Goal: Task Accomplishment & Management: Use online tool/utility

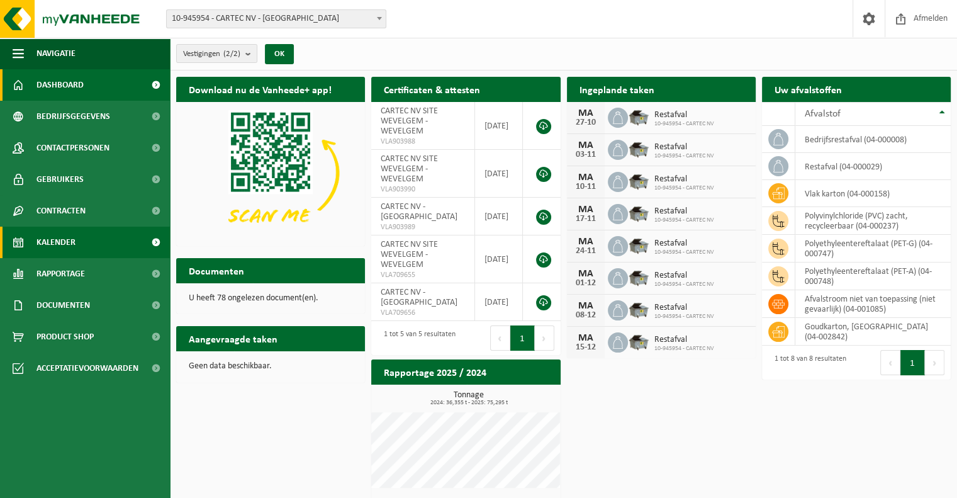
click at [95, 239] on link "Kalender" at bounding box center [85, 242] width 170 height 31
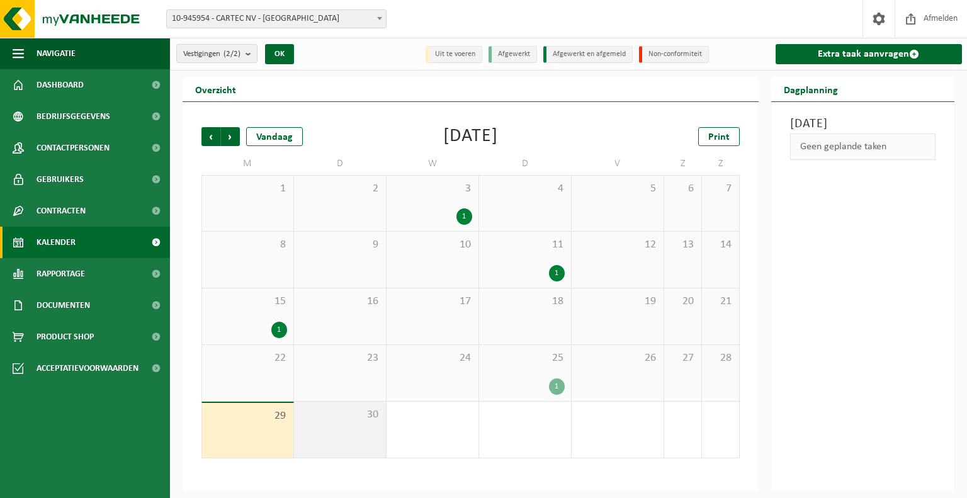
click at [311, 435] on div "30" at bounding box center [340, 430] width 92 height 56
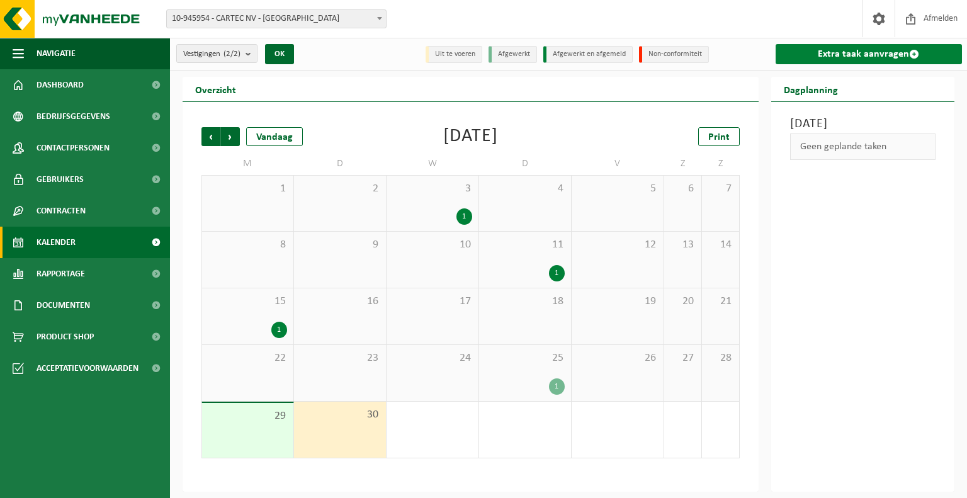
click at [889, 54] on link "Extra taak aanvragen" at bounding box center [869, 54] width 187 height 20
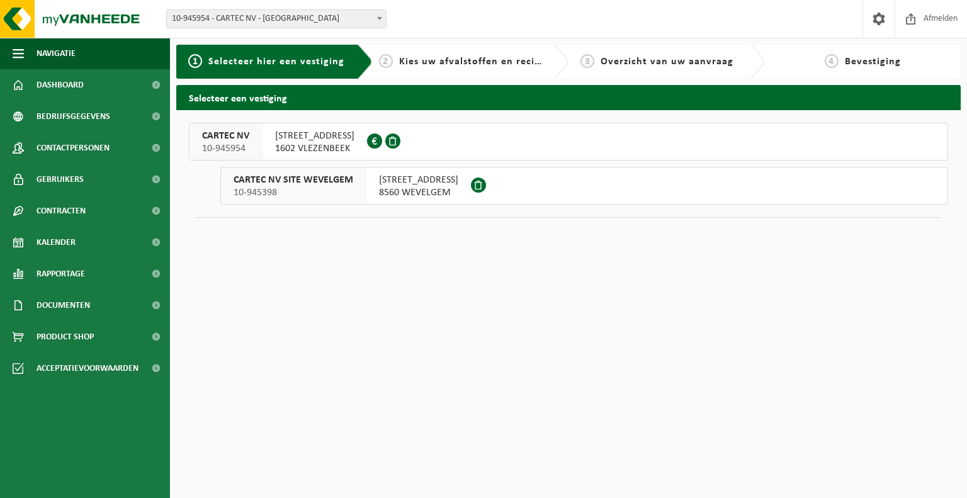
click at [335, 155] on div "[STREET_ADDRESS] 0415.539.585" at bounding box center [314, 141] width 104 height 37
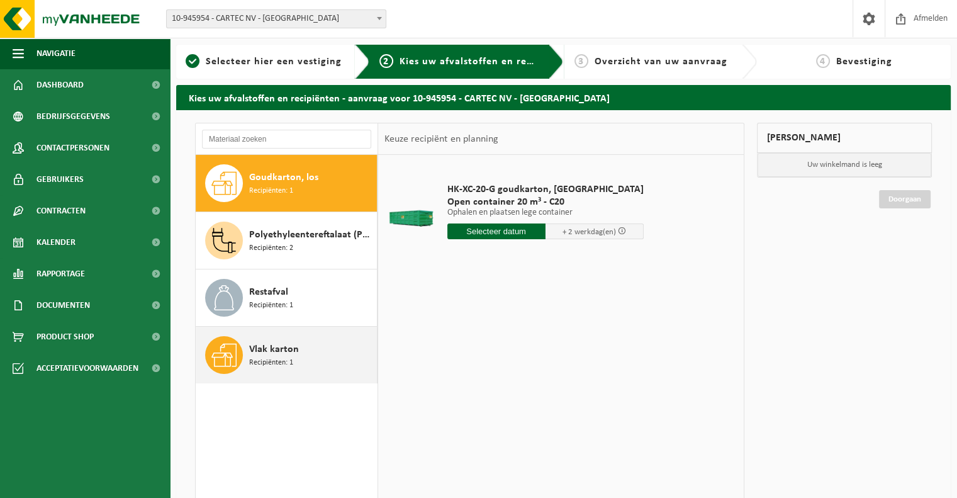
click at [315, 359] on div "Vlak karton Recipiënten: 1" at bounding box center [311, 355] width 125 height 38
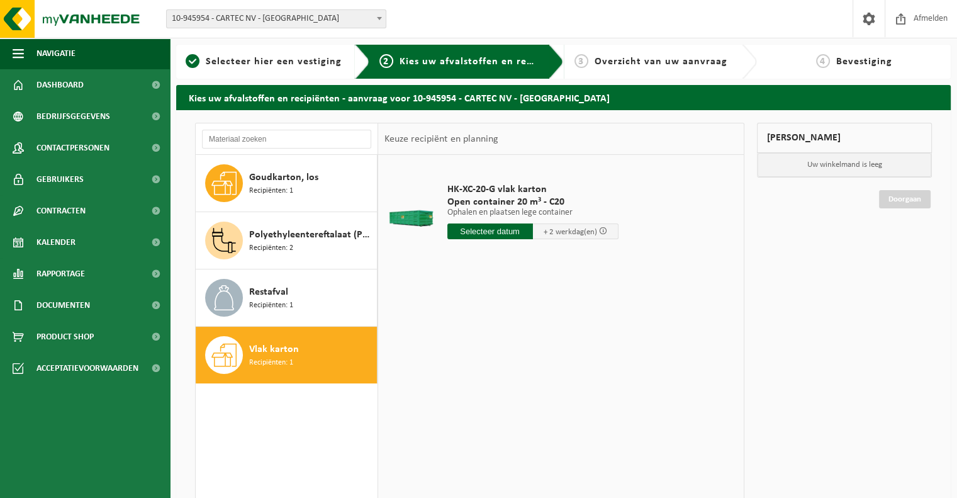
click at [513, 232] on input "text" at bounding box center [491, 231] width 86 height 16
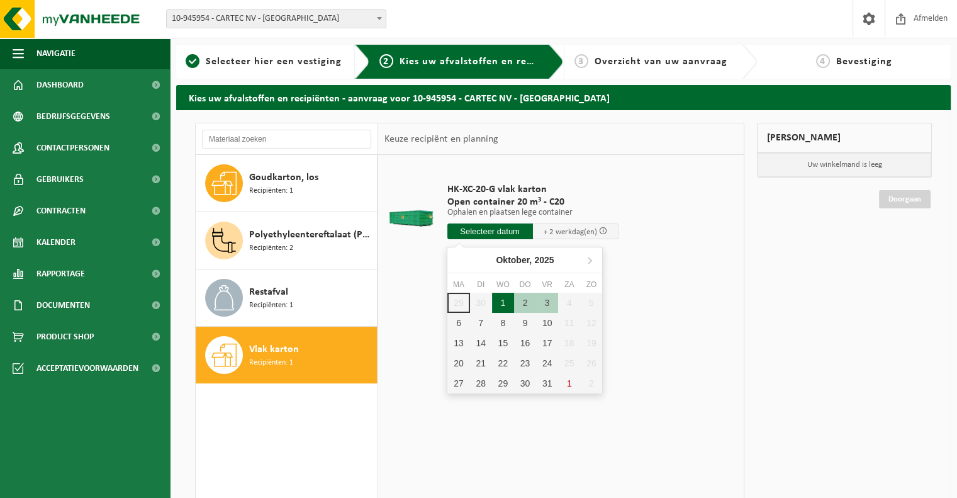
click at [506, 303] on div "1" at bounding box center [503, 303] width 22 height 20
type input "Van 2025-10-01"
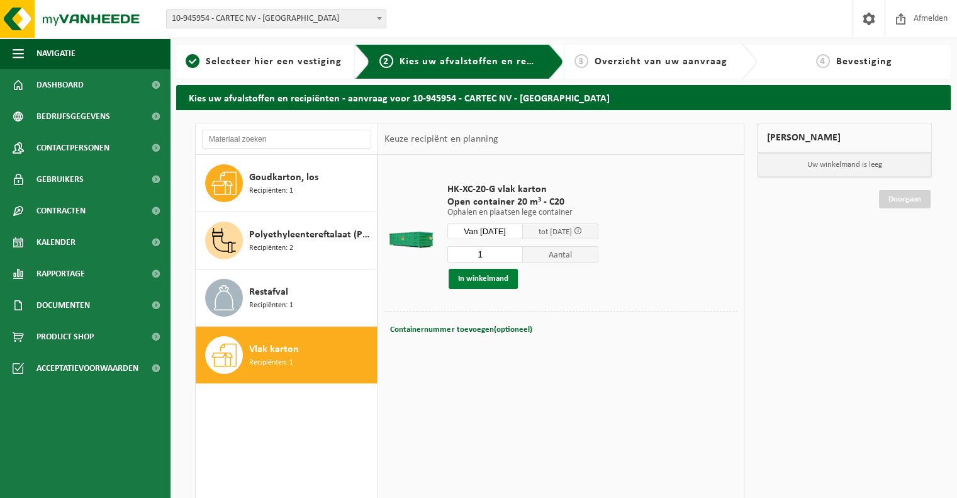
click at [491, 276] on button "In winkelmand" at bounding box center [483, 279] width 69 height 20
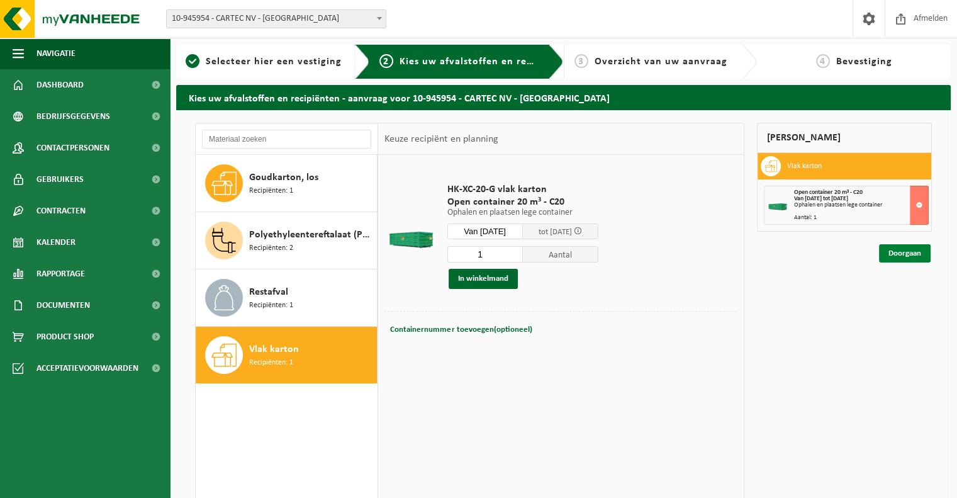
click at [924, 258] on link "Doorgaan" at bounding box center [905, 253] width 52 height 18
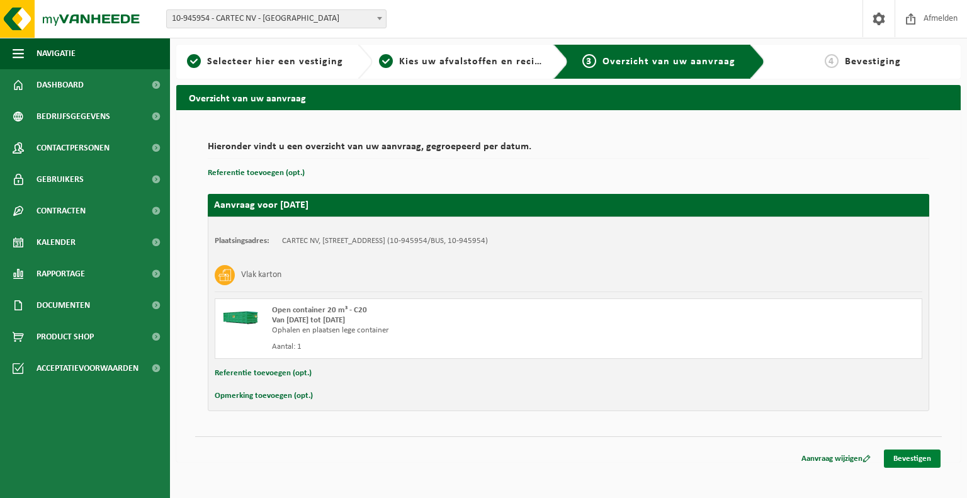
click at [903, 463] on link "Bevestigen" at bounding box center [912, 458] width 57 height 18
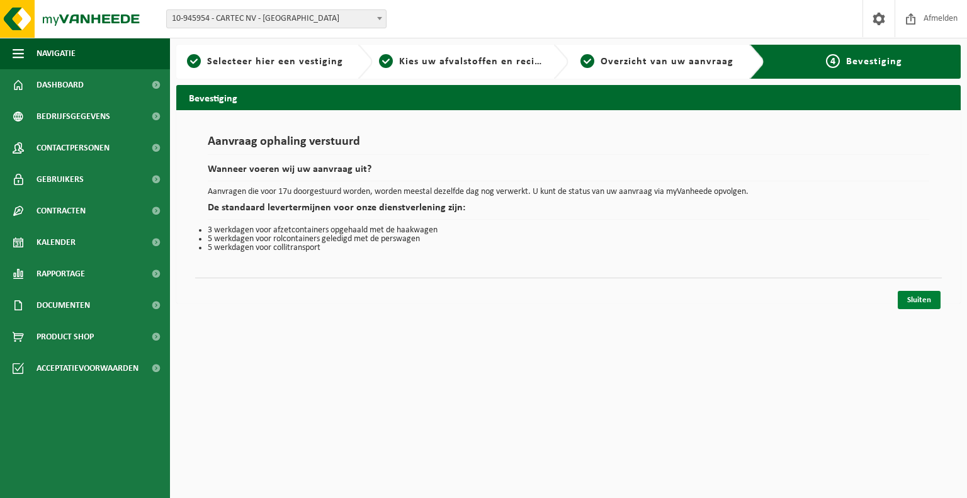
click at [925, 304] on link "Sluiten" at bounding box center [919, 300] width 43 height 18
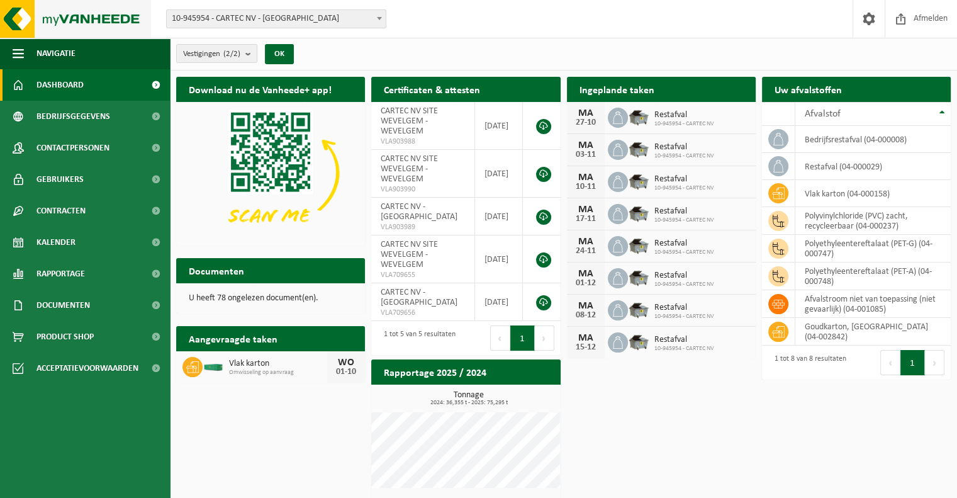
click at [65, 30] on img at bounding box center [75, 19] width 151 height 38
